Goal: Transaction & Acquisition: Purchase product/service

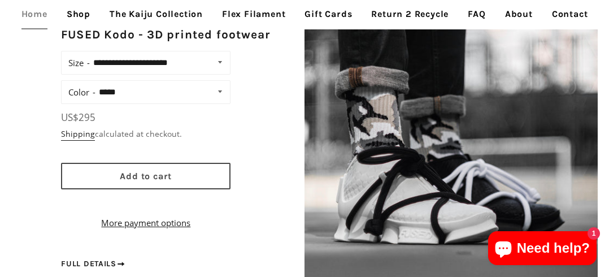
click at [138, 181] on span "Add to cart" at bounding box center [146, 176] width 52 height 11
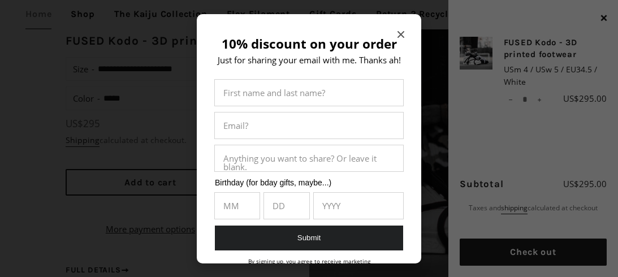
click at [397, 37] on icon "Close modal" at bounding box center [400, 34] width 7 height 7
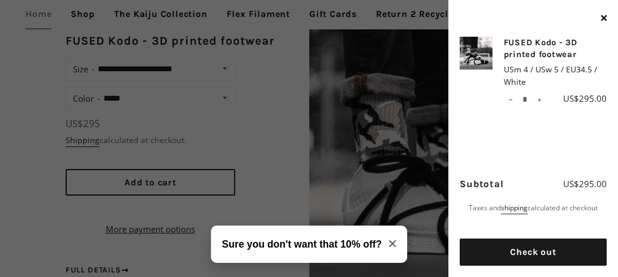
click at [392, 242] on icon "Close modal" at bounding box center [392, 243] width 7 height 7
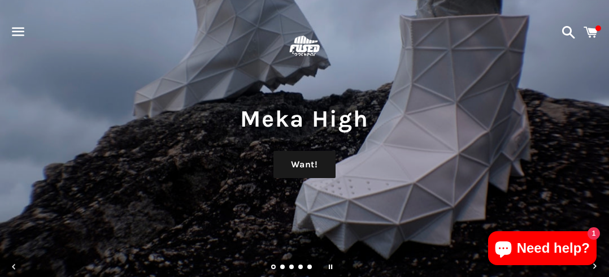
scroll to position [0, 0]
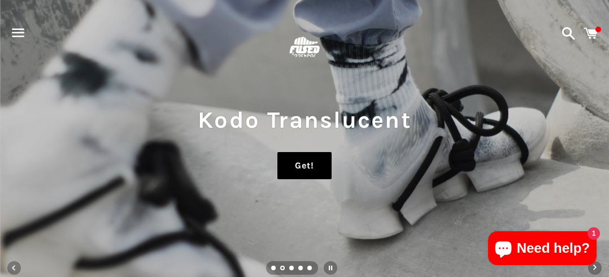
click at [305, 170] on link "Get!" at bounding box center [305, 165] width 54 height 27
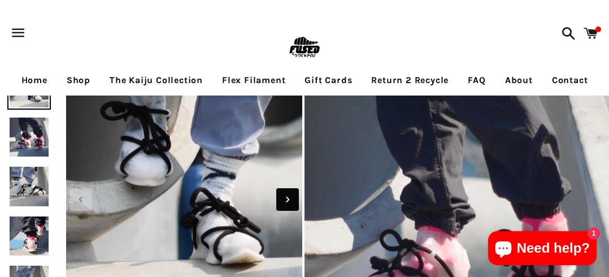
click at [284, 202] on icon "Next slide" at bounding box center [287, 199] width 12 height 12
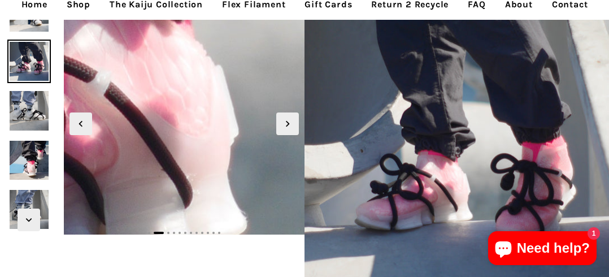
scroll to position [113, 0]
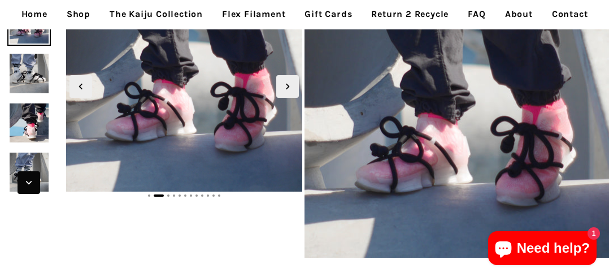
click at [23, 188] on icon "Next slide" at bounding box center [29, 182] width 12 height 12
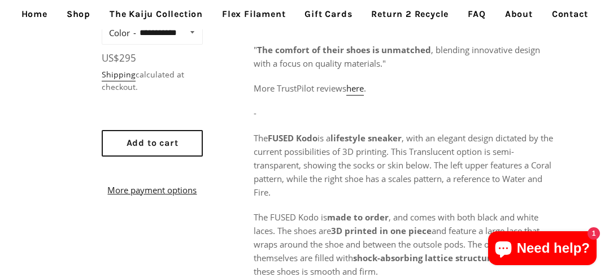
scroll to position [490, 0]
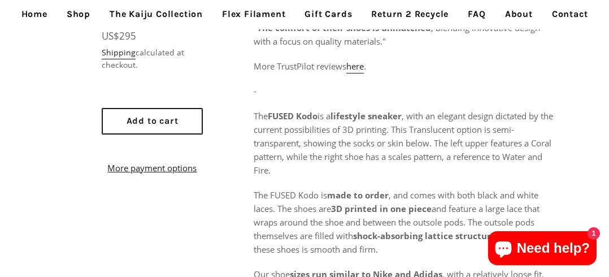
click at [559, 248] on span "Need help?" at bounding box center [553, 248] width 73 height 17
